Goal: Task Accomplishment & Management: Use online tool/utility

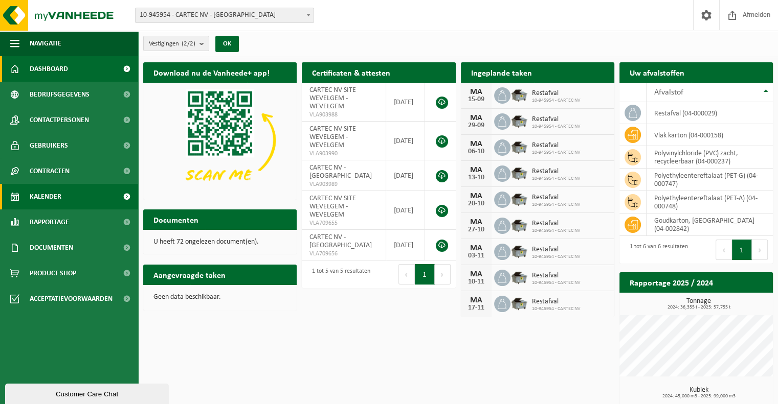
click at [46, 194] on span "Kalender" at bounding box center [46, 197] width 32 height 26
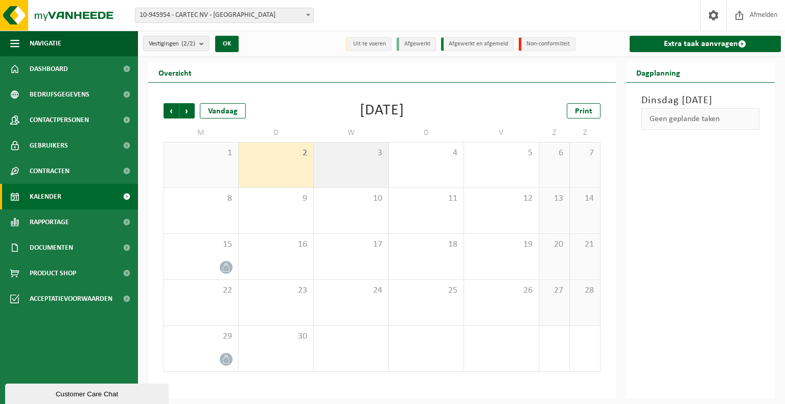
click at [347, 169] on div "3" at bounding box center [351, 165] width 75 height 45
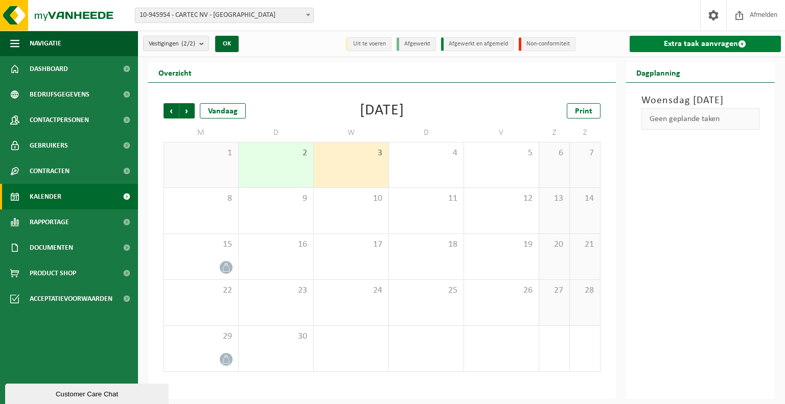
click at [659, 39] on link "Extra taak aanvragen" at bounding box center [706, 44] width 152 height 16
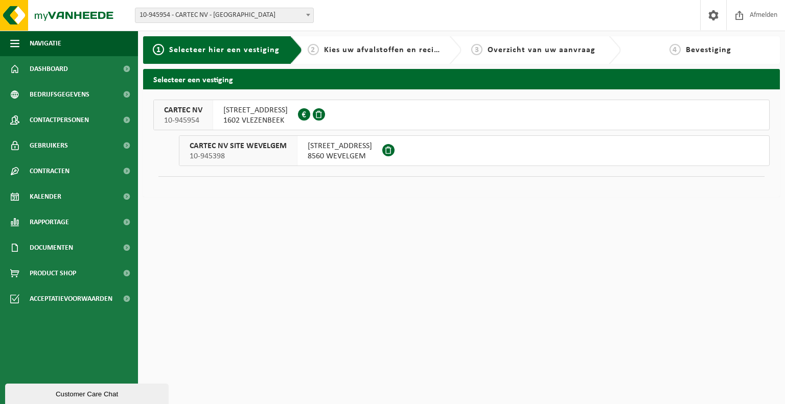
click at [304, 153] on div "VLAMINGSTRAAT 14 8560 WEVELGEM" at bounding box center [340, 151] width 85 height 30
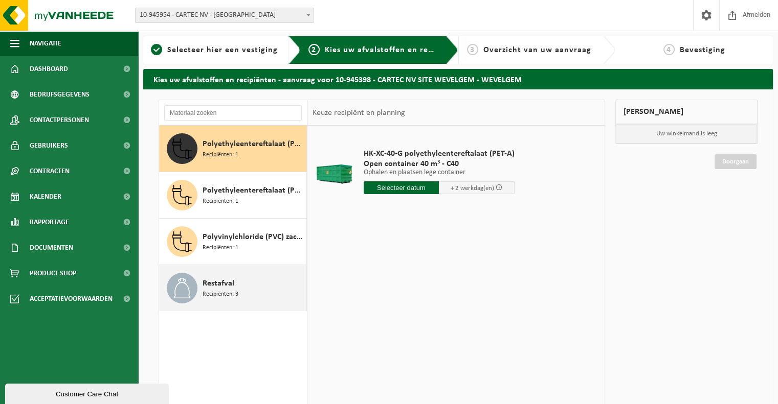
click at [260, 287] on div "Restafval Recipiënten: 3" at bounding box center [252, 288] width 101 height 31
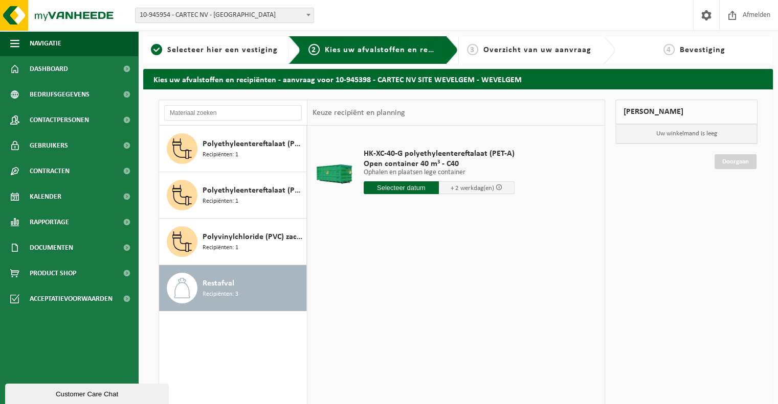
click at [421, 188] on input "text" at bounding box center [402, 187] width 76 height 13
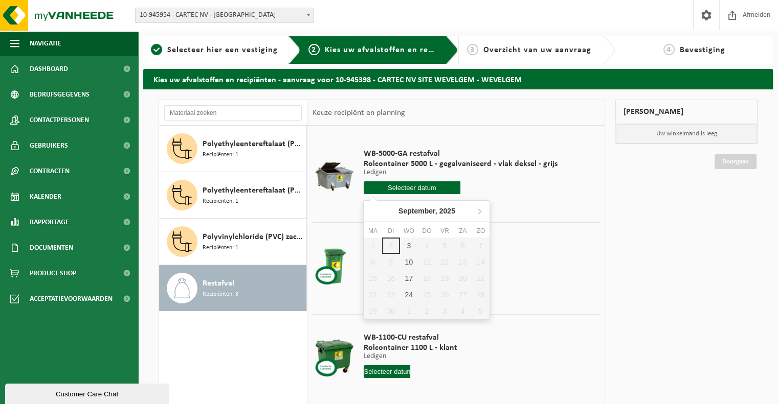
click at [410, 192] on input "text" at bounding box center [412, 187] width 97 height 13
click at [407, 244] on div "3" at bounding box center [409, 246] width 18 height 16
type input "Van 2025-09-03"
type input "2025-09-03"
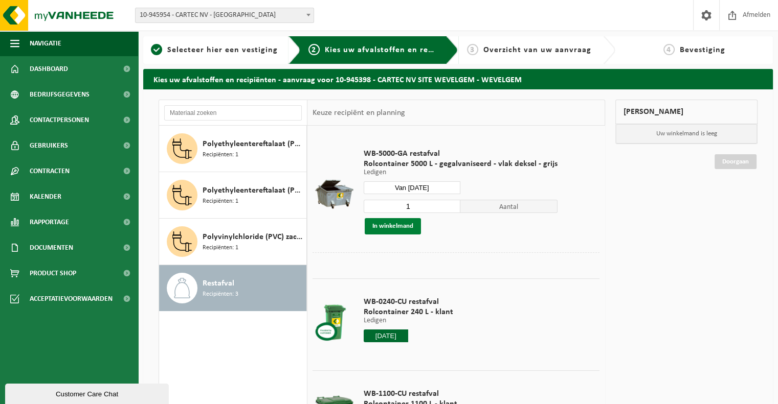
click at [405, 225] on button "In winkelmand" at bounding box center [393, 226] width 56 height 16
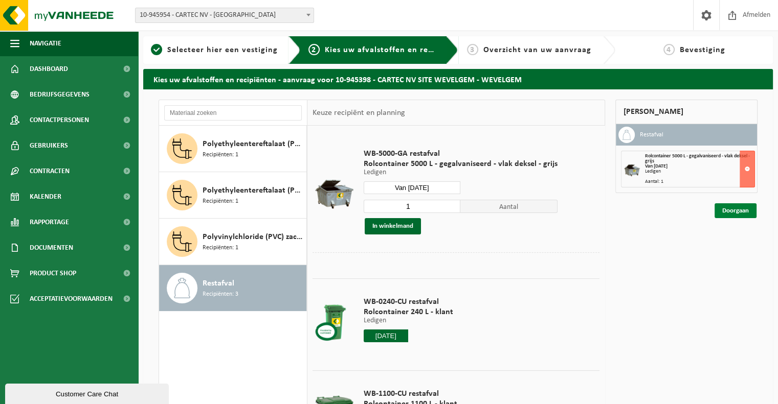
click at [743, 212] on link "Doorgaan" at bounding box center [735, 210] width 42 height 15
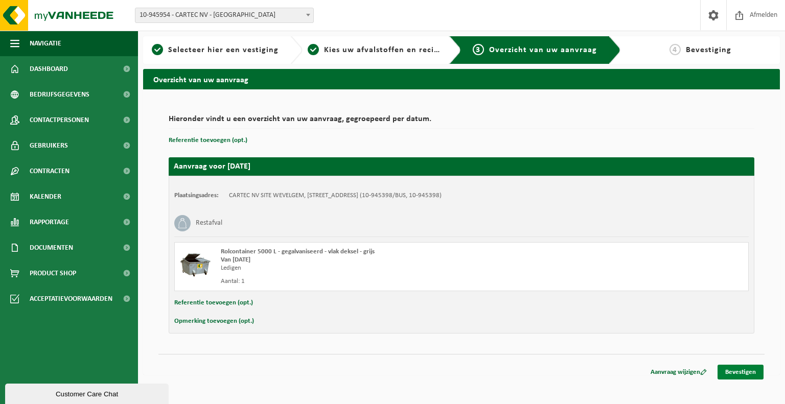
click at [744, 377] on link "Bevestigen" at bounding box center [741, 372] width 46 height 15
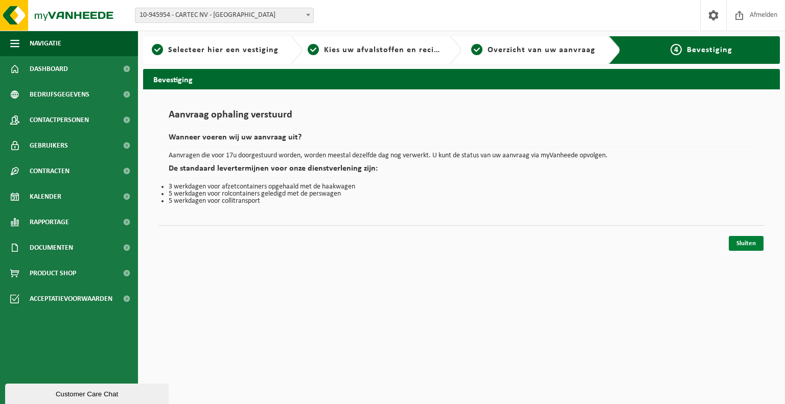
click at [731, 242] on link "Sluiten" at bounding box center [746, 243] width 35 height 15
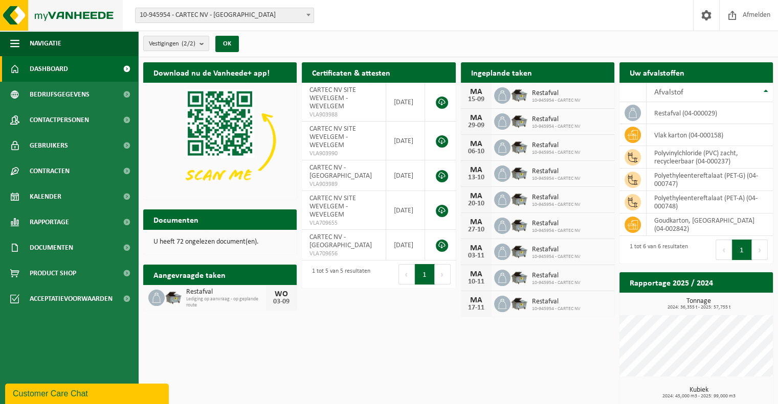
click at [94, 20] on img at bounding box center [61, 15] width 123 height 31
